Goal: Information Seeking & Learning: Learn about a topic

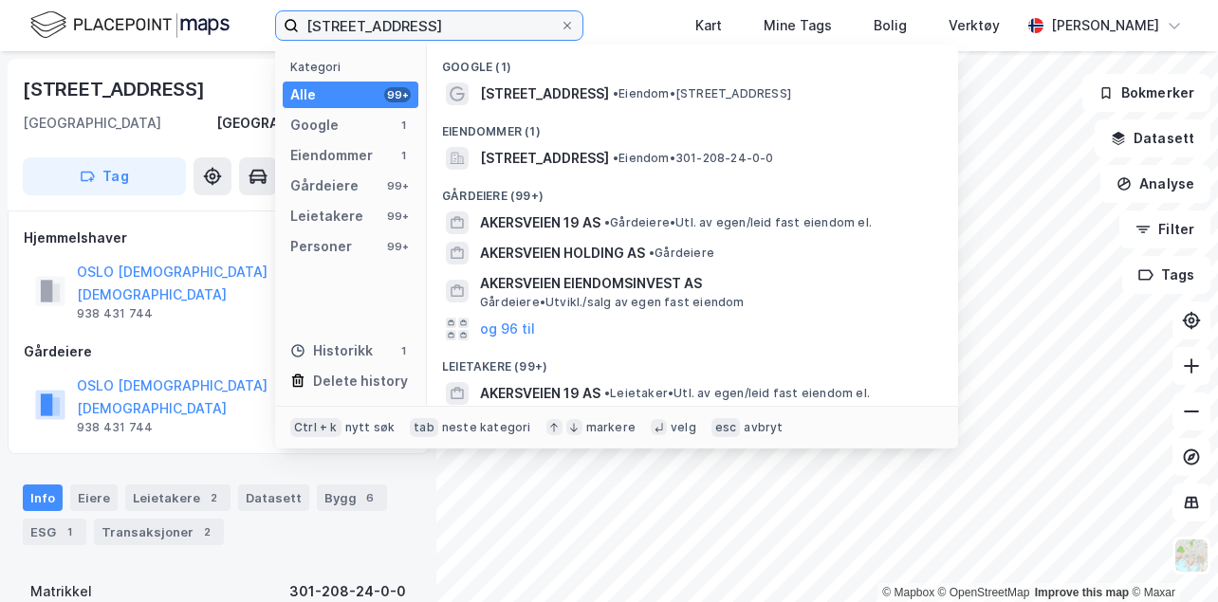
drag, startPoint x: 548, startPoint y: 32, endPoint x: 2, endPoint y: 5, distance: 547.1
click at [2, 5] on div "akersveien 4 Kategori Alle 99+ Google 1 Eiendommer 1 Gårdeiere 99+ Leietakere 9…" at bounding box center [609, 25] width 1218 height 51
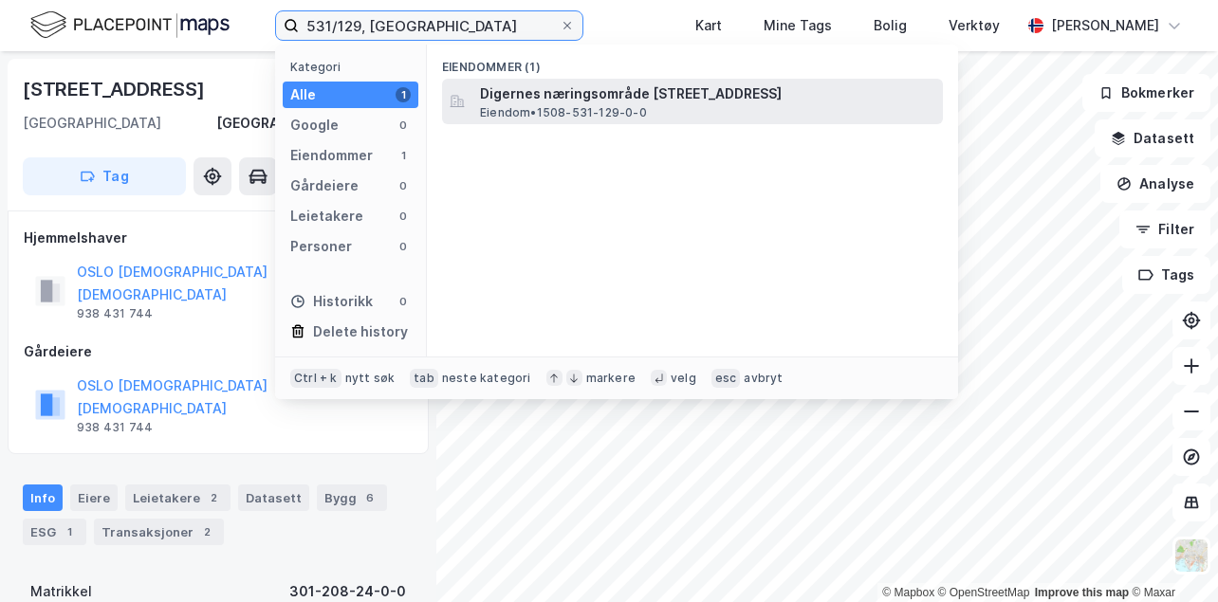
type input "531/129, [GEOGRAPHIC_DATA]"
click at [768, 98] on span "Digernes næringsområde [STREET_ADDRESS]" at bounding box center [707, 94] width 455 height 23
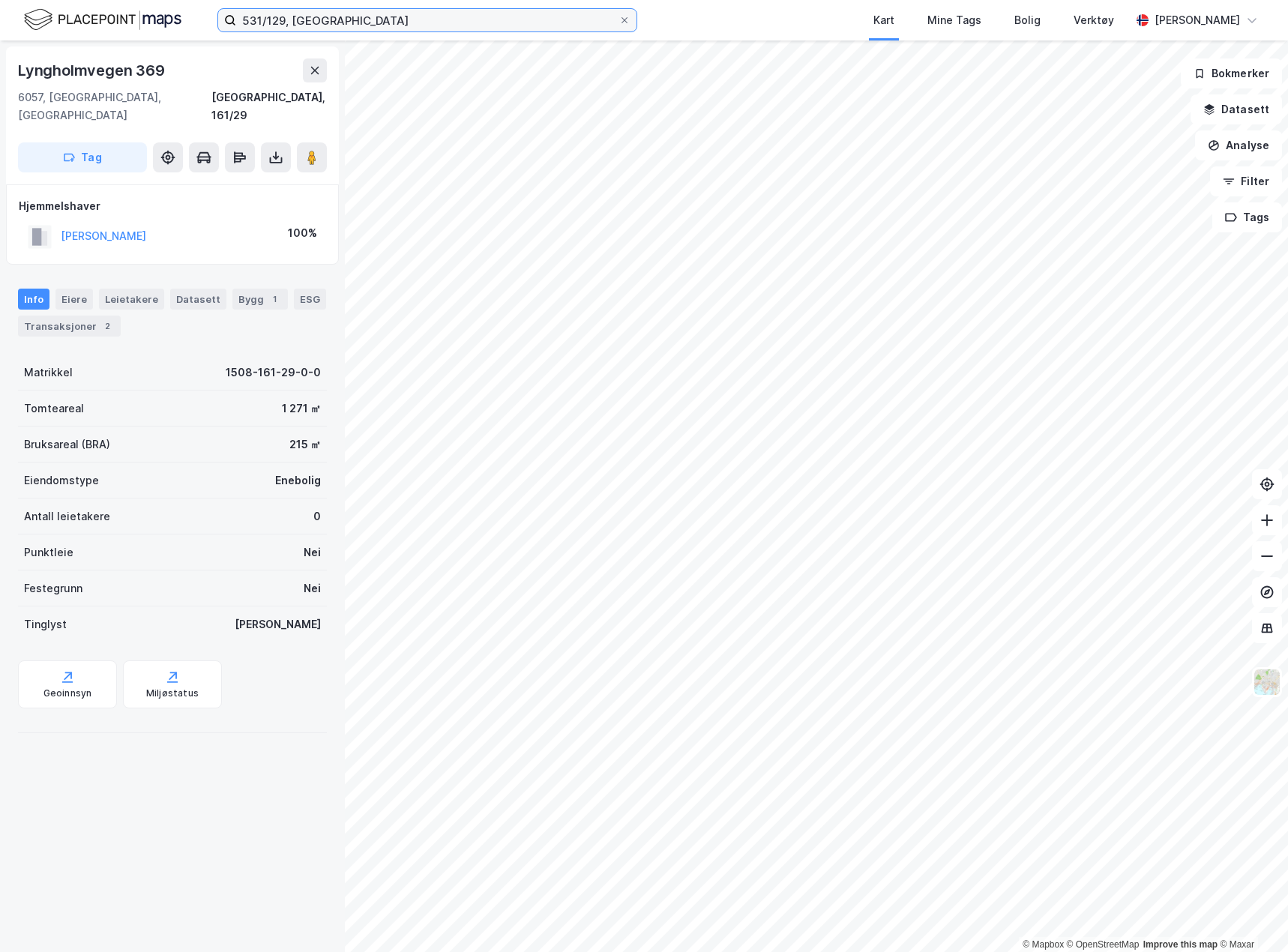
click at [362, 22] on input "531/129, [GEOGRAPHIC_DATA]" at bounding box center [427, 20] width 382 height 22
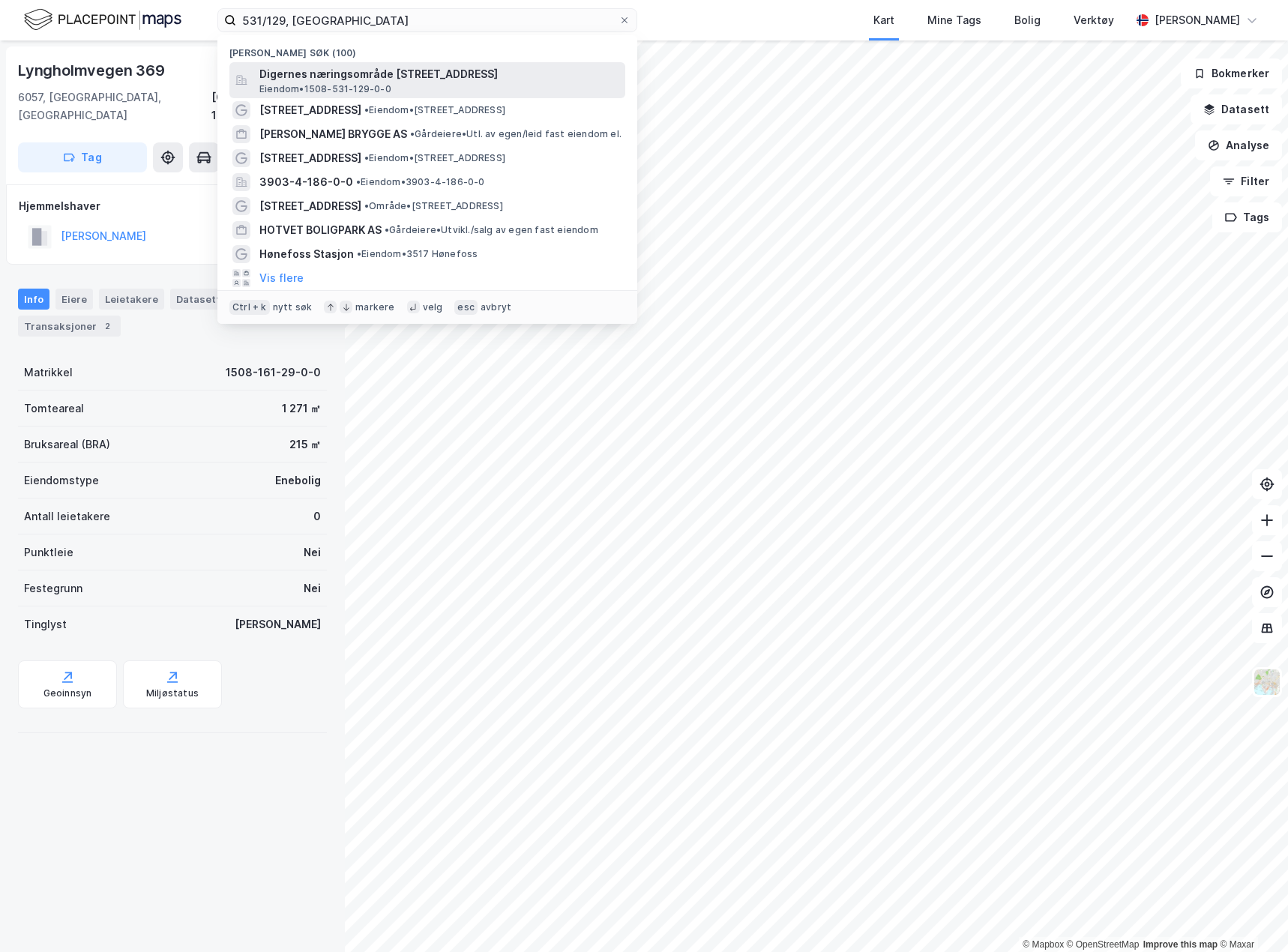
click at [330, 70] on span "Digernes næringsområde [STREET_ADDRESS]" at bounding box center [439, 74] width 360 height 18
